Goal: Find specific page/section: Locate a particular part of the current website

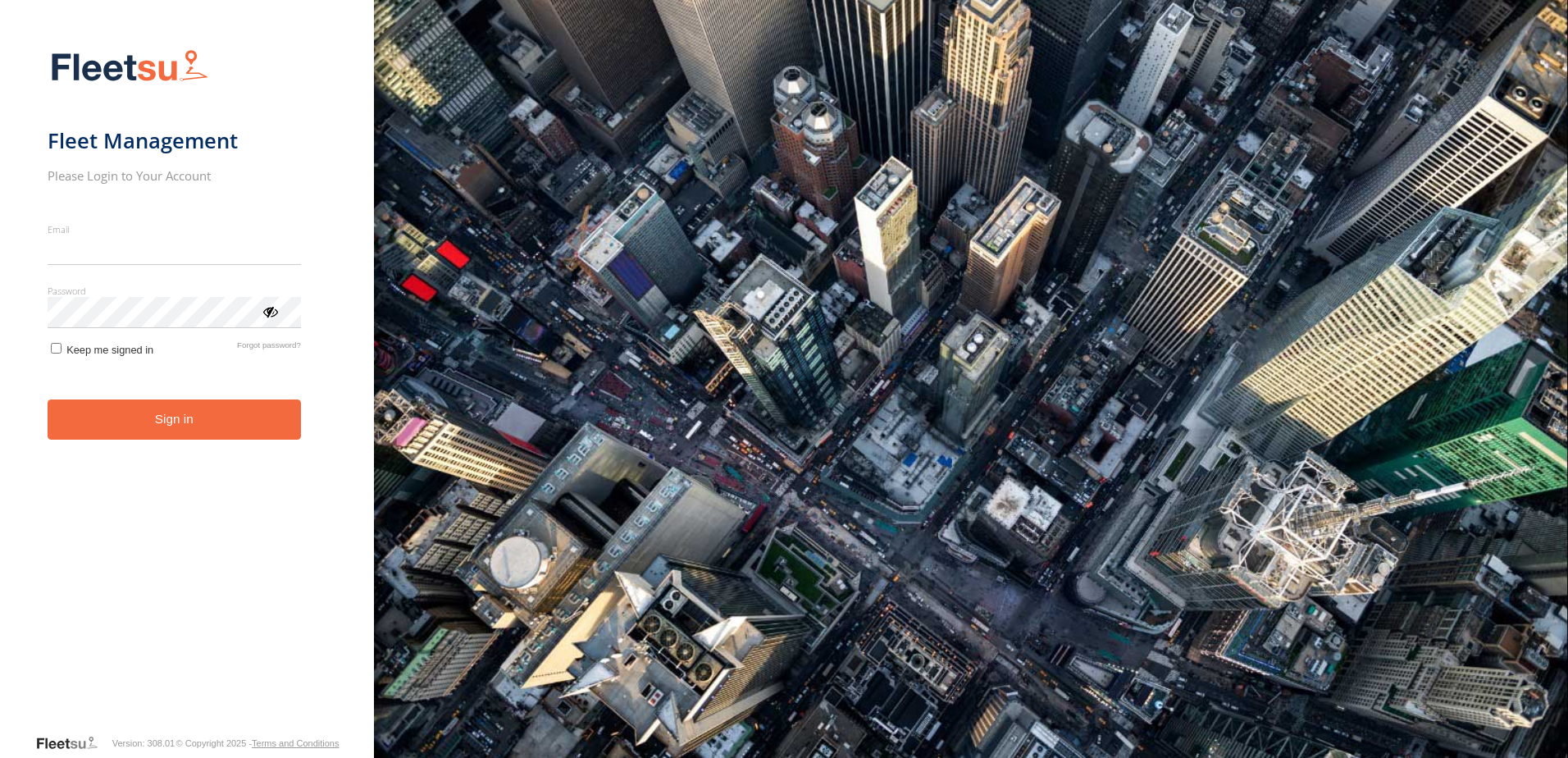
type input "**********"
click at [176, 436] on button "Sign in" at bounding box center [174, 419] width 254 height 40
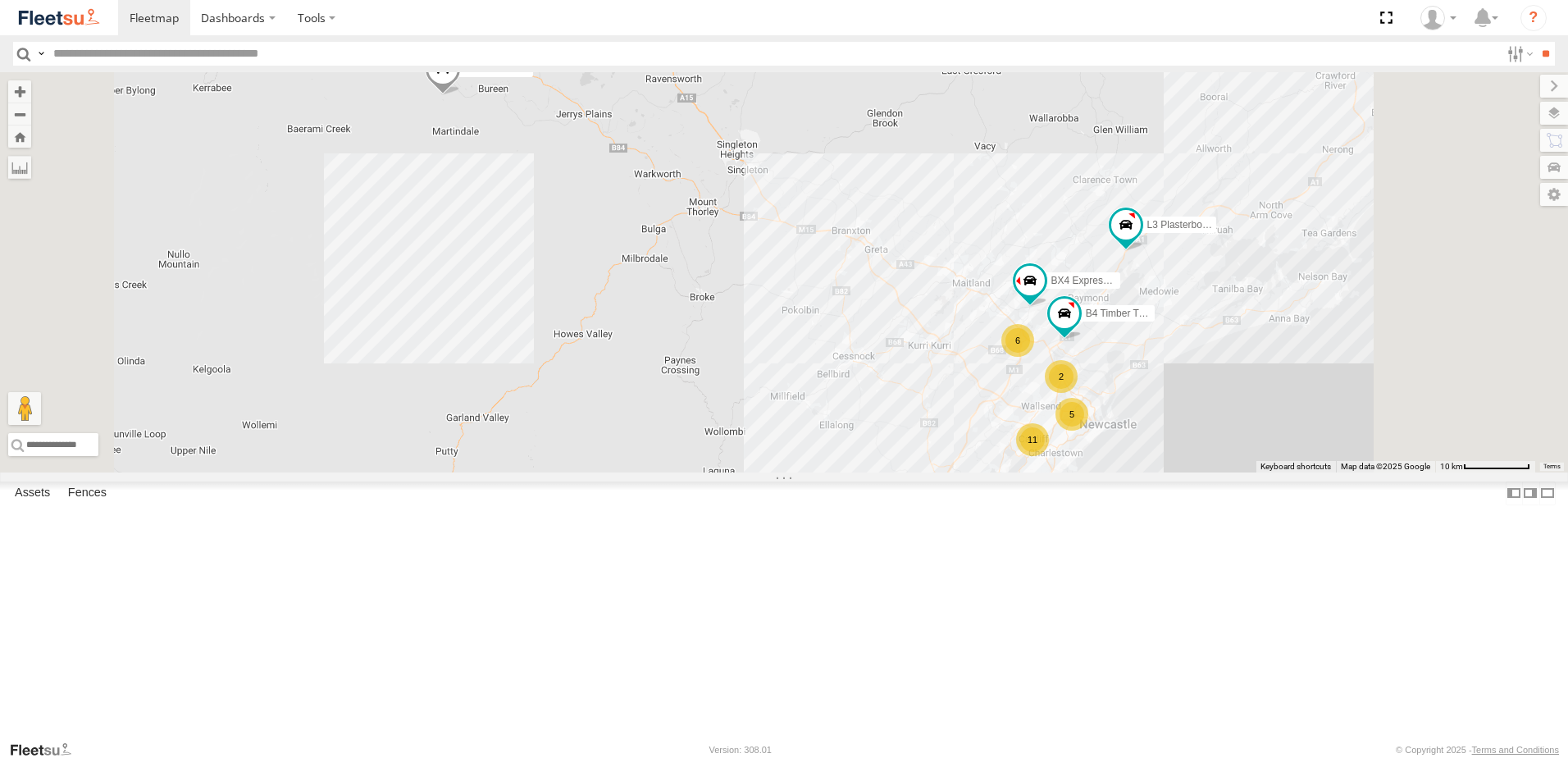
click at [0, 0] on div "L3 Plasterboard Truck" at bounding box center [0, 0] width 0 height 0
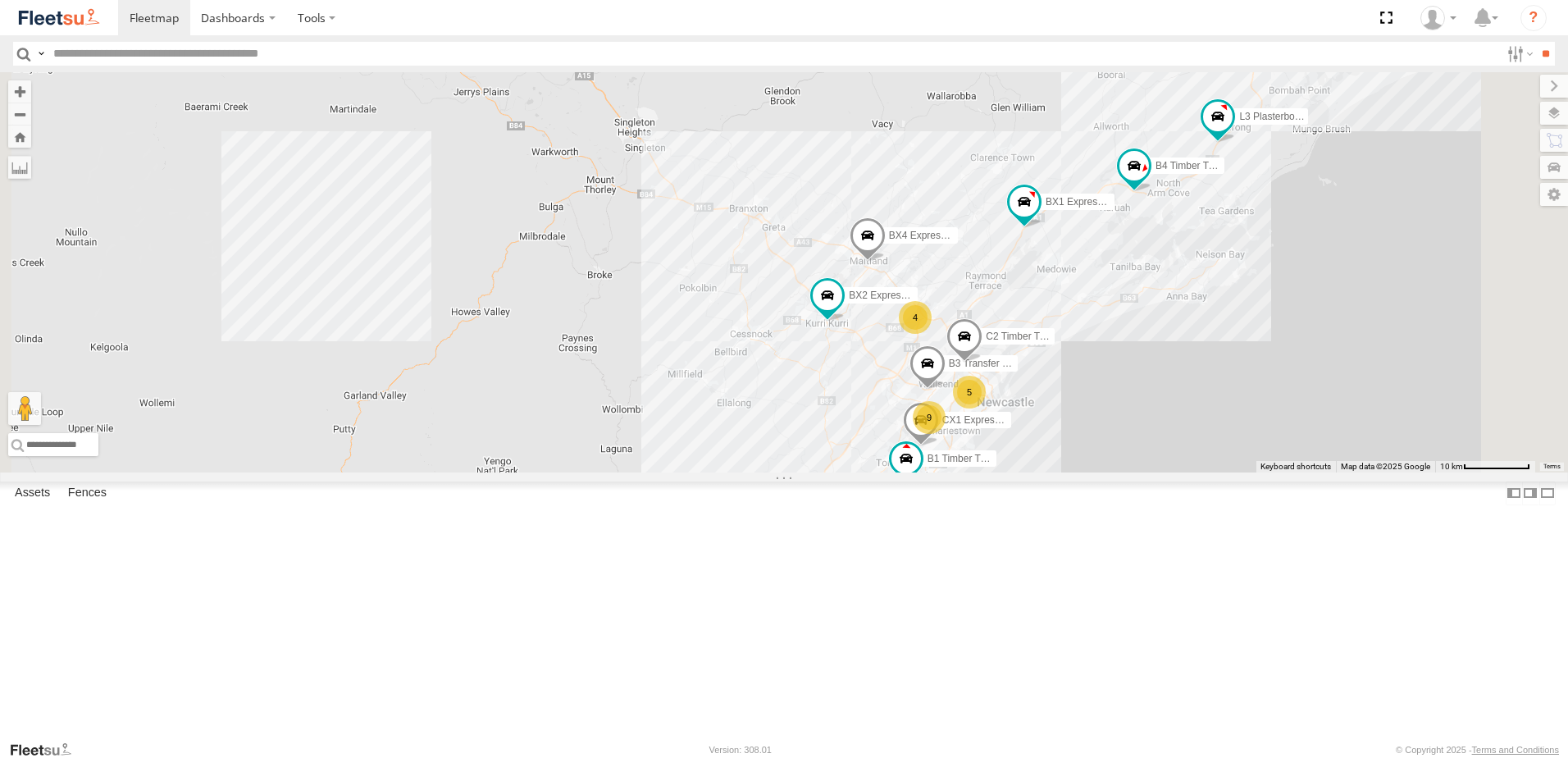
click at [0, 0] on div "L3 Plasterboard Truck Lambton Trucks" at bounding box center [0, 0] width 0 height 0
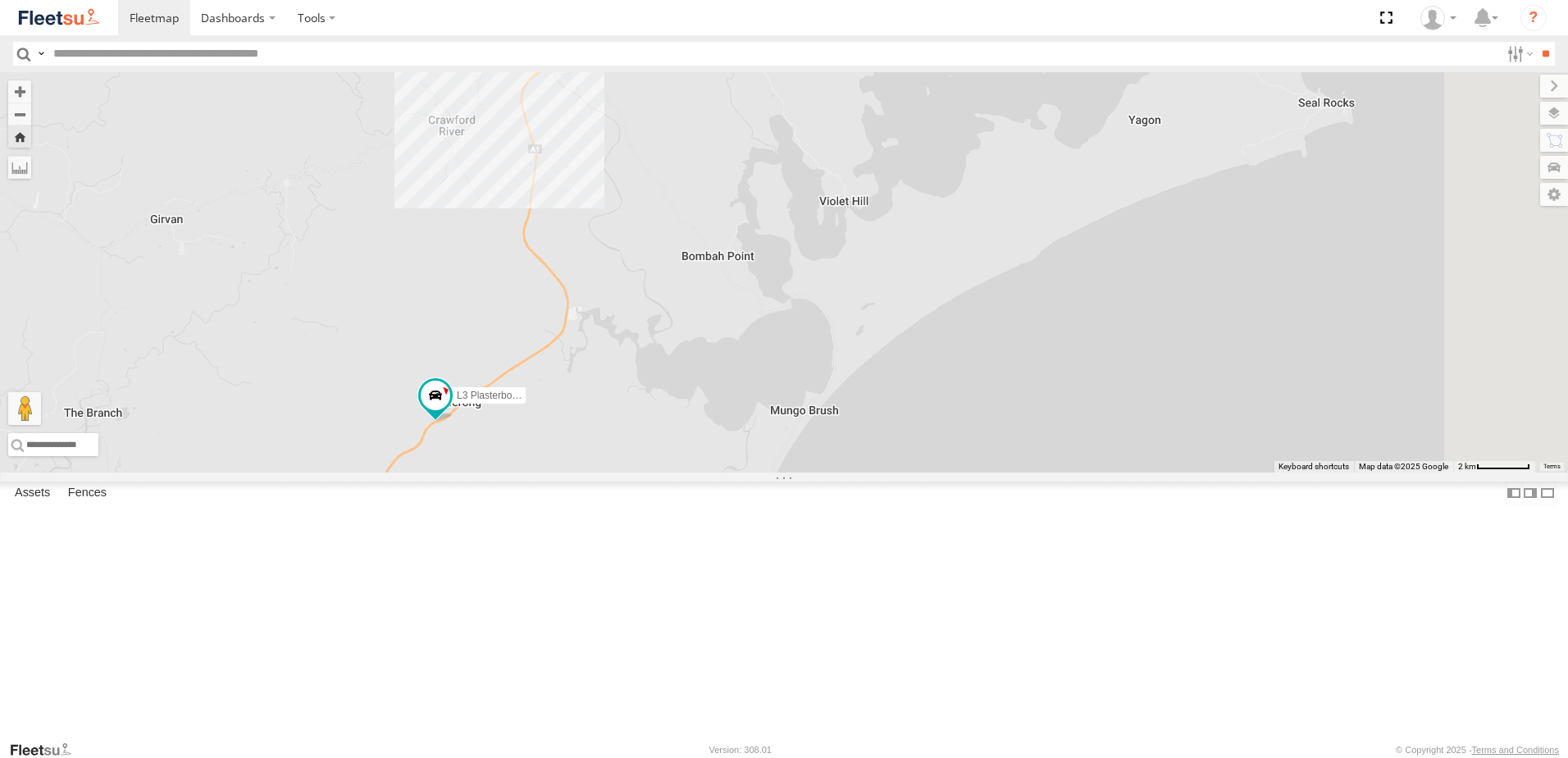
drag, startPoint x: 1079, startPoint y: 255, endPoint x: 583, endPoint y: 366, distance: 508.3
click at [583, 366] on div "L3 Plasterboard Truck" at bounding box center [784, 272] width 1568 height 401
